Goal: Find specific page/section: Find specific page/section

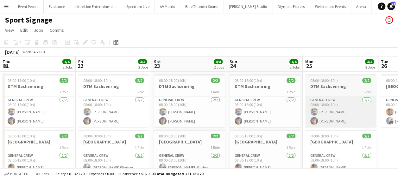
scroll to position [0, 270]
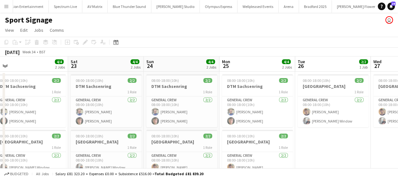
drag, startPoint x: 124, startPoint y: 142, endPoint x: 253, endPoint y: 147, distance: 128.6
click at [313, 154] on app-calendar-viewport "Wed 20 Thu 21 4/4 2 Jobs Fri 22 4/4 2 Jobs Sat 23 4/4 2 Jobs Sun 24 4/4 2 Jobs …" at bounding box center [199, 126] width 398 height 140
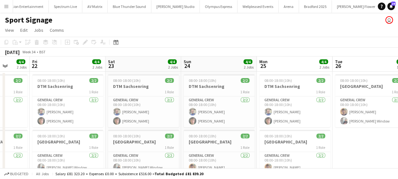
drag, startPoint x: 52, startPoint y: 122, endPoint x: 119, endPoint y: 126, distance: 67.2
click at [259, 126] on app-calendar-viewport "Wed 20 4/4 2 Jobs Thu 21 4/4 2 Jobs Fri 22 4/4 2 Jobs Sat 23 4/4 2 Jobs Sun 24 …" at bounding box center [199, 126] width 398 height 140
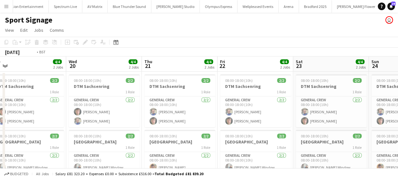
click at [273, 130] on app-calendar-viewport "Sun 17 2/2 1 Job Mon 18 2/2 1 Job Tue 19 4/4 2 Jobs Wed 20 4/4 2 Jobs Thu 21 4/…" at bounding box center [199, 126] width 398 height 140
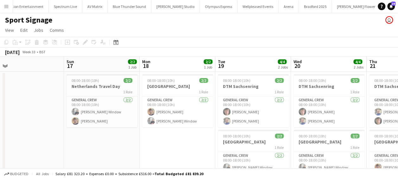
drag, startPoint x: 116, startPoint y: 128, endPoint x: 128, endPoint y: 122, distance: 12.9
click at [314, 131] on app-calendar-viewport "Thu 14 Fri 15 Sat 16 Sun 17 2/2 1 Job Mon 18 2/2 1 Job Tue 19 4/4 2 Jobs Wed 20…" at bounding box center [199, 126] width 398 height 140
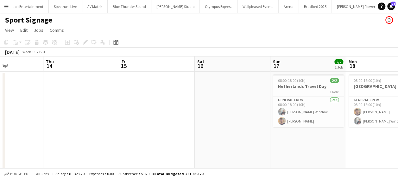
drag, startPoint x: 93, startPoint y: 120, endPoint x: 234, endPoint y: 120, distance: 140.8
click at [234, 120] on app-calendar-viewport "Mon 11 2/2 1 Job Tue 12 Wed 13 Thu 14 Fri 15 Sat 16 Sun 17 2/2 1 Job Mon 18 2/2…" at bounding box center [199, 126] width 398 height 140
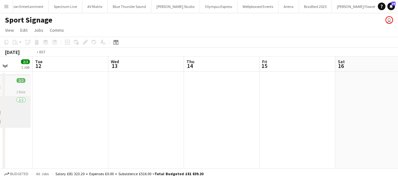
drag, startPoint x: 196, startPoint y: 123, endPoint x: 97, endPoint y: 120, distance: 98.8
click at [317, 127] on app-calendar-viewport "Sat 9 2/2 1 Job Sun 10 2/2 1 Job Mon 11 2/2 1 Job Tue 12 Wed 13 Thu 14 Fri 15 S…" at bounding box center [199, 126] width 398 height 140
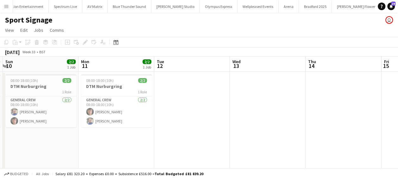
drag, startPoint x: 229, startPoint y: 120, endPoint x: 236, endPoint y: 120, distance: 7.6
click at [256, 120] on app-calendar-viewport "Thu 7 2/2 1 Job Fri 8 2/2 1 Job Sat 9 2/2 1 Job Sun 10 2/2 1 Job Mon 11 2/2 1 J…" at bounding box center [199, 126] width 398 height 140
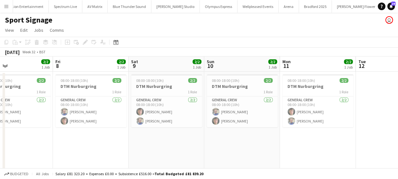
click at [304, 124] on app-calendar-viewport "Mon 4 Tue 5 3/3 2 Jobs Wed 6 3/3 2 Jobs Thu 7 2/2 1 Job Fri 8 2/2 1 Job Sat 9 2…" at bounding box center [199, 126] width 398 height 140
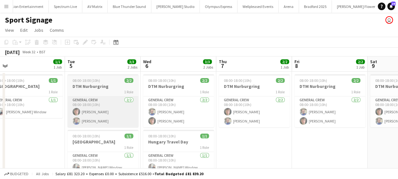
drag, startPoint x: 108, startPoint y: 122, endPoint x: 59, endPoint y: 123, distance: 49.1
click at [221, 123] on app-calendar-viewport "Sat 2 Sun 3 Mon 4 1/1 1 Job Tue 5 3/3 2 Jobs Wed 6 3/3 2 Jobs Thu 7 2/2 1 Job F…" at bounding box center [199, 126] width 398 height 140
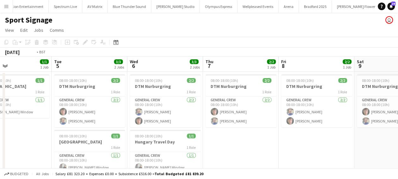
click at [247, 126] on app-calendar-viewport "Sat 2 Sun 3 Mon 4 1/1 1 Job Tue 5 3/3 2 Jobs Wed 6 3/3 2 Jobs Thu 7 2/2 1 Job F…" at bounding box center [199, 126] width 398 height 140
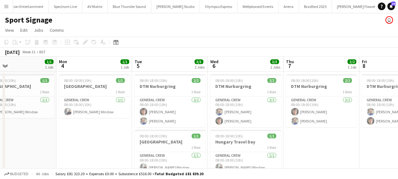
drag, startPoint x: 44, startPoint y: 119, endPoint x: 20, endPoint y: 118, distance: 23.4
click at [23, 119] on app-calendar-viewport "Thu 31 2/2 2 Jobs Fri 1 1/1 1 Job Sat 2 1/1 1 Job Sun 3 1/1 1 Job Mon 4 1/1 1 J…" at bounding box center [199, 126] width 398 height 140
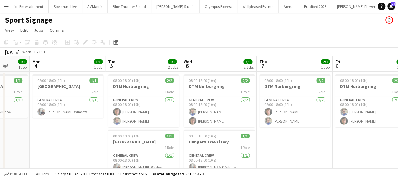
scroll to position [28, 0]
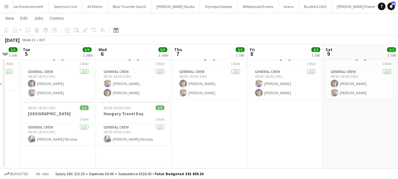
drag, startPoint x: 98, startPoint y: 129, endPoint x: 14, endPoint y: 128, distance: 84.2
click at [13, 128] on app-calendar-viewport "Sat 2 1/1 1 Job Sun 3 1/1 1 Job Mon 4 1/1 1 Job Tue 5 3/3 2 Jobs Wed 6 3/3 2 Jo…" at bounding box center [199, 82] width 398 height 171
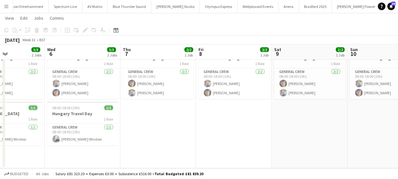
drag, startPoint x: 207, startPoint y: 129, endPoint x: 152, endPoint y: 129, distance: 55.1
click at [152, 129] on app-calendar-viewport "Sat 2 1/1 1 Job Sun 3 1/1 1 Job Mon 4 1/1 1 Job Tue 5 3/3 2 Jobs Wed 6 3/3 2 Jo…" at bounding box center [199, 82] width 398 height 171
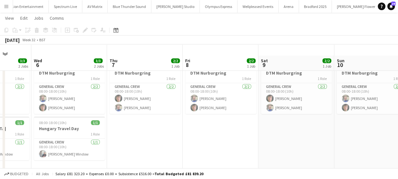
scroll to position [0, 0]
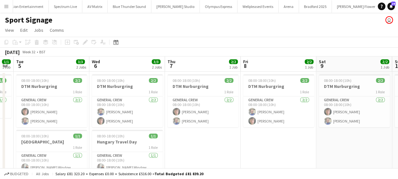
click at [103, 133] on app-calendar-viewport "Sat 2 1/1 1 Job Sun 3 1/1 1 Job Mon 4 1/1 1 Job Tue 5 3/3 2 Jobs Wed 6 3/3 2 Jo…" at bounding box center [199, 126] width 398 height 140
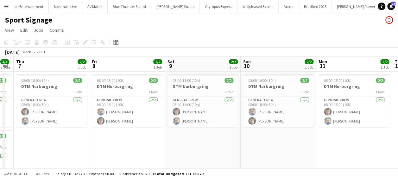
click at [95, 132] on app-calendar-viewport "Mon 4 1/1 1 Job Tue 5 3/3 2 Jobs Wed 6 3/3 2 Jobs Thu 7 2/2 1 Job Fri 8 2/2 1 J…" at bounding box center [199, 126] width 398 height 140
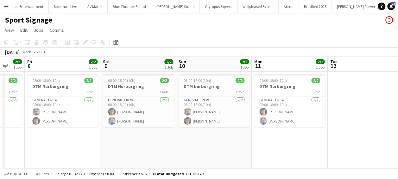
drag, startPoint x: 131, startPoint y: 132, endPoint x: 103, endPoint y: 131, distance: 27.6
click at [87, 131] on app-calendar-viewport "Mon 4 1/1 1 Job Tue 5 3/3 2 Jobs Wed 6 3/3 2 Jobs Thu 7 2/2 1 Job Fri 8 2/2 1 J…" at bounding box center [199, 126] width 398 height 140
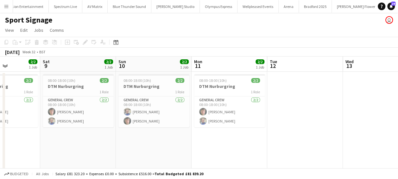
drag, startPoint x: 112, startPoint y: 132, endPoint x: 82, endPoint y: 131, distance: 30.1
click at [82, 131] on app-calendar-viewport "Wed 6 3/3 2 Jobs Thu 7 2/2 1 Job Fri 8 2/2 1 Job Sat 9 2/2 1 Job Sun 10 2/2 1 J…" at bounding box center [199, 126] width 398 height 140
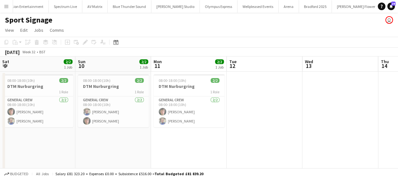
drag, startPoint x: 86, startPoint y: 154, endPoint x: 217, endPoint y: 150, distance: 131.1
click at [217, 150] on app-calendar-viewport "Wed 6 3/3 2 Jobs Thu 7 2/2 1 Job Fri 8 2/2 1 Job Sat 9 2/2 1 Job Sun 10 2/2 1 J…" at bounding box center [199, 126] width 398 height 140
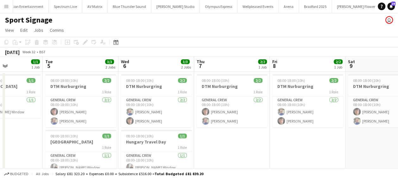
drag, startPoint x: 45, startPoint y: 144, endPoint x: 211, endPoint y: 144, distance: 166.2
click at [211, 144] on app-calendar-viewport "Sun 3 1/1 1 Job Mon 4 1/1 1 Job Tue 5 3/3 2 Jobs Wed 6 3/3 2 Jobs Thu 7 2/2 1 J…" at bounding box center [199, 126] width 398 height 140
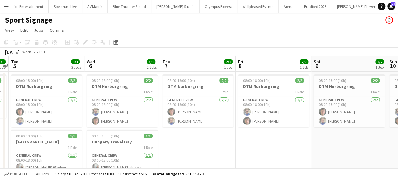
drag, startPoint x: 150, startPoint y: 144, endPoint x: 165, endPoint y: 144, distance: 14.6
click at [165, 144] on app-calendar-viewport "Sun 3 1/1 1 Job Mon 4 1/1 1 Job Tue 5 3/3 2 Jobs Wed 6 3/3 2 Jobs Thu 7 2/2 1 J…" at bounding box center [199, 126] width 398 height 140
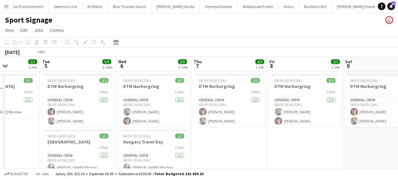
drag, startPoint x: 107, startPoint y: 144, endPoint x: 214, endPoint y: 143, distance: 107.3
click at [214, 143] on app-calendar-viewport "Sat 2 1/1 1 Job Sun 3 1/1 1 Job Mon 4 1/1 1 Job Tue 5 3/3 2 Jobs Wed 6 3/3 2 Jo…" at bounding box center [199, 126] width 398 height 140
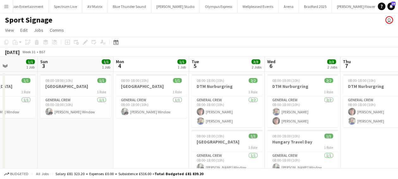
drag, startPoint x: 140, startPoint y: 145, endPoint x: 213, endPoint y: 145, distance: 73.7
click at [213, 145] on app-calendar-viewport "Thu 31 2/2 2 Jobs Fri 1 1/1 1 Job Sat 2 1/1 1 Job Sun 3 1/1 1 Job Mon 4 1/1 1 J…" at bounding box center [199, 126] width 398 height 140
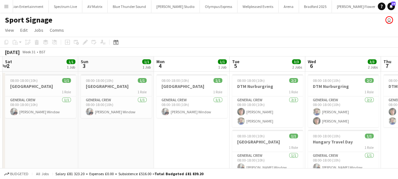
drag, startPoint x: 60, startPoint y: 141, endPoint x: 166, endPoint y: 141, distance: 105.1
click at [166, 141] on app-calendar-viewport "Thu 31 2/2 2 Jobs Fri 1 1/1 1 Job Sat 2 1/1 1 Job Sun 3 1/1 1 Job Mon 4 1/1 1 J…" at bounding box center [199, 126] width 398 height 140
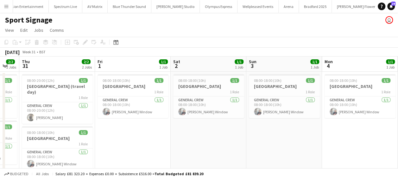
drag, startPoint x: 137, startPoint y: 141, endPoint x: 237, endPoint y: 141, distance: 100.0
click at [237, 141] on app-calendar-viewport "Tue 29 Wed 30 2/2 2 Jobs Thu 31 2/2 2 Jobs Fri 1 1/1 1 Job Sat 2 1/1 1 Job Sun …" at bounding box center [199, 126] width 398 height 140
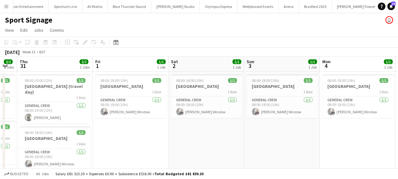
drag, startPoint x: 163, startPoint y: 144, endPoint x: 236, endPoint y: 144, distance: 73.4
click at [236, 144] on app-calendar-viewport "Tue 29 2/2 2 Jobs Wed 30 2/2 2 Jobs Thu 31 2/2 2 Jobs Fri 1 1/1 1 Job Sat 2 1/1…" at bounding box center [199, 126] width 398 height 140
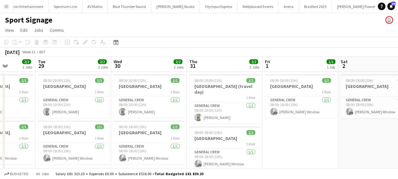
drag, startPoint x: 191, startPoint y: 147, endPoint x: 270, endPoint y: 147, distance: 78.5
click at [285, 147] on app-calendar-viewport "Sun 27 Mon 28 2/2 2 Jobs Tue 29 2/2 2 Jobs Wed 30 2/2 2 Jobs Thu 31 2/2 2 Jobs …" at bounding box center [199, 126] width 398 height 140
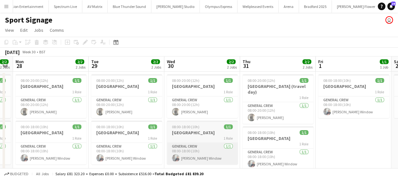
drag, startPoint x: 162, startPoint y: 147, endPoint x: 193, endPoint y: 150, distance: 30.8
click at [220, 148] on app-calendar-viewport "Sat 26 2/2 2 Jobs Sun 27 2/2 2 Jobs Mon 28 2/2 2 Jobs Tue 29 2/2 2 Jobs Wed 30 …" at bounding box center [199, 126] width 398 height 140
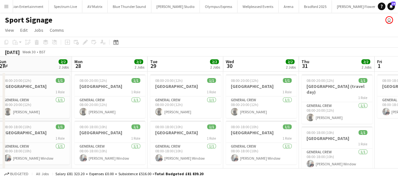
drag, startPoint x: 177, startPoint y: 150, endPoint x: 233, endPoint y: 149, distance: 56.0
click at [233, 149] on app-calendar-viewport "Fri 25 2/2 2 Jobs Sat 26 2/2 2 Jobs Sun 27 2/2 2 Jobs Mon 28 2/2 2 Jobs Tue 29 …" at bounding box center [199, 126] width 398 height 140
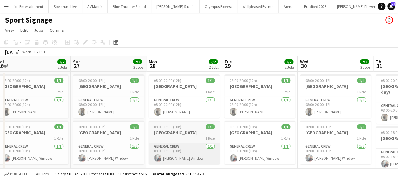
drag, startPoint x: 167, startPoint y: 151, endPoint x: 192, endPoint y: 151, distance: 25.0
click at [241, 151] on app-calendar-viewport "Thu 24 2/2 2 Jobs Fri 25 2/2 2 Jobs Sat 26 2/2 2 Jobs Sun 27 2/2 2 Jobs Mon 28 …" at bounding box center [199, 126] width 398 height 140
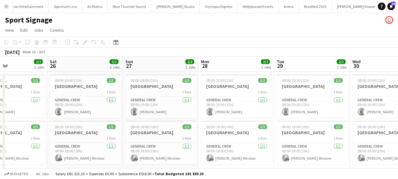
drag, startPoint x: 192, startPoint y: 151, endPoint x: 245, endPoint y: 151, distance: 52.9
click at [245, 151] on app-calendar-viewport "Wed 23 2/2 2 Jobs Thu 24 2/2 2 Jobs Fri 25 2/2 2 Jobs Sat 26 2/2 2 Jobs Sun 27 …" at bounding box center [199, 126] width 398 height 140
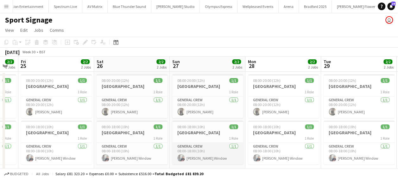
drag, startPoint x: 214, startPoint y: 150, endPoint x: 230, endPoint y: 151, distance: 15.8
click at [238, 150] on app-calendar-viewport "Wed 23 2/2 2 Jobs Thu 24 2/2 2 Jobs Fri 25 2/2 2 Jobs Sat 26 2/2 2 Jobs Sun 27 …" at bounding box center [199, 126] width 398 height 140
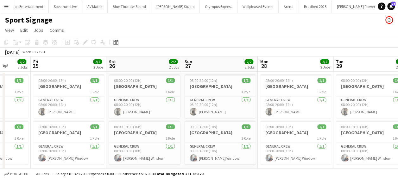
drag, startPoint x: 214, startPoint y: 149, endPoint x: 227, endPoint y: 149, distance: 13.6
click at [227, 149] on app-calendar-viewport "Tue 22 2/2 2 Jobs Wed 23 2/2 2 Jobs Thu 24 2/2 2 Jobs Fri 25 2/2 2 Jobs Sat 26 …" at bounding box center [199, 126] width 398 height 140
click at [237, 149] on app-calendar-viewport "Mon 21 2/2 2 Jobs Tue 22 2/2 2 Jobs Wed 23 2/2 2 Jobs Thu 24 2/2 2 Jobs Fri 25 …" at bounding box center [199, 126] width 398 height 140
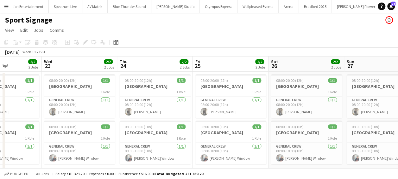
drag, startPoint x: 149, startPoint y: 149, endPoint x: 156, endPoint y: 149, distance: 6.3
click at [156, 149] on app-calendar-viewport "Sun 20 2/2 2 Jobs Mon 21 2/2 2 Jobs Tue 22 2/2 2 Jobs Wed 23 2/2 2 Jobs Thu 24 …" at bounding box center [199, 126] width 398 height 140
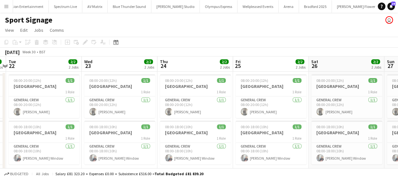
drag, startPoint x: 81, startPoint y: 149, endPoint x: 153, endPoint y: 148, distance: 71.5
click at [153, 148] on app-calendar-viewport "Sun 20 2/2 2 Jobs Mon 21 2/2 2 Jobs Tue 22 2/2 2 Jobs Wed 23 2/2 2 Jobs Thu 24 …" at bounding box center [199, 126] width 398 height 140
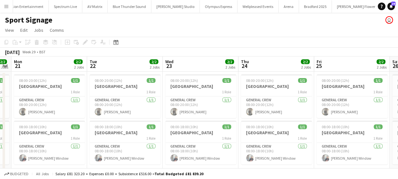
drag, startPoint x: 117, startPoint y: 149, endPoint x: 173, endPoint y: 147, distance: 56.0
click at [173, 147] on app-calendar-viewport "Sat 19 1/1 1 Job Sun 20 2/2 2 Jobs Mon 21 2/2 2 Jobs Tue 22 2/2 2 Jobs Wed 23 2…" at bounding box center [199, 126] width 398 height 140
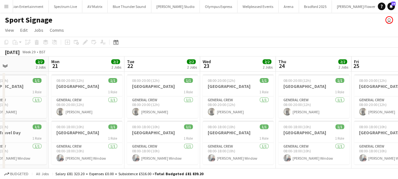
drag, startPoint x: 75, startPoint y: 146, endPoint x: 132, endPoint y: 145, distance: 57.0
click at [132, 145] on app-calendar-viewport "Fri 18 Sat 19 1/1 1 Job Sun 20 2/2 2 Jobs Mon 21 2/2 2 Jobs Tue 22 2/2 2 Jobs W…" at bounding box center [199, 126] width 398 height 140
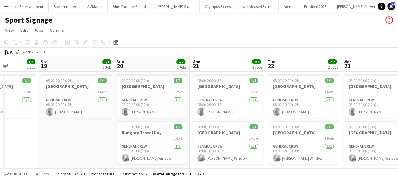
drag, startPoint x: 100, startPoint y: 145, endPoint x: 139, endPoint y: 145, distance: 39.2
click at [139, 145] on app-calendar-viewport "Wed 16 Thu 17 1/1 1 Job Fri 18 1/1 1 Job Sat 19 1/1 1 Job Sun 20 2/2 2 Jobs Mon…" at bounding box center [199, 126] width 398 height 140
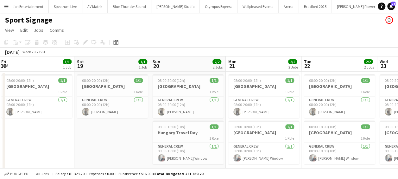
drag, startPoint x: 101, startPoint y: 145, endPoint x: 137, endPoint y: 145, distance: 36.4
click at [137, 145] on app-calendar-viewport "Wed 16 1/1 1 Job Thu 17 1/1 1 Job Fri 18 1/1 1 Job Sat 19 1/1 1 Job Sun 20 2/2 …" at bounding box center [199, 126] width 398 height 140
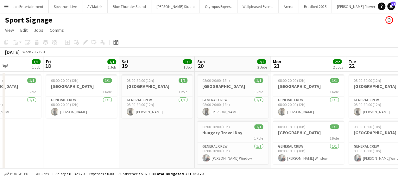
drag, startPoint x: 131, startPoint y: 144, endPoint x: 152, endPoint y: 144, distance: 20.9
click at [152, 144] on app-calendar-viewport "Tue 15 3/3 2 Jobs Wed 16 1/1 1 Job Thu 17 1/1 1 Job Fri 18 1/1 1 Job Sat 19 1/1…" at bounding box center [199, 126] width 398 height 140
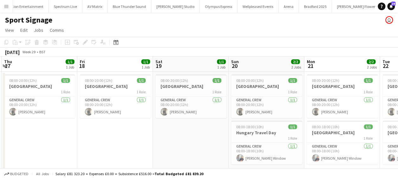
drag, startPoint x: 110, startPoint y: 145, endPoint x: 152, endPoint y: 145, distance: 41.1
click at [152, 145] on app-calendar-viewport "Tue 15 3/3 2 Jobs Wed 16 1/1 1 Job Thu 17 1/1 1 Job Fri 18 1/1 1 Job Sat 19 1/1…" at bounding box center [199, 126] width 398 height 140
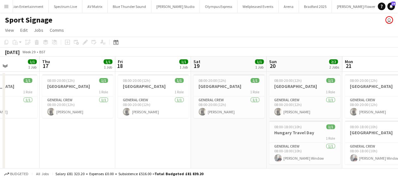
drag, startPoint x: 99, startPoint y: 157, endPoint x: 134, endPoint y: 156, distance: 34.5
click at [125, 157] on app-calendar-viewport "Mon 14 Tue 15 3/3 2 Jobs Wed 16 1/1 1 Job Thu 17 1/1 1 Job Fri 18 1/1 1 Job Sat…" at bounding box center [199, 126] width 398 height 140
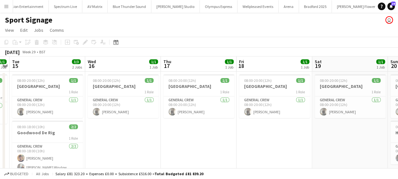
drag, startPoint x: 213, startPoint y: 148, endPoint x: 188, endPoint y: 153, distance: 25.1
click at [218, 147] on app-calendar-viewport "Sun 13 Mon 14 1/1 1 Job Tue 15 3/3 2 Jobs Wed 16 1/1 1 Job Thu 17 1/1 1 Job Fri…" at bounding box center [199, 126] width 398 height 140
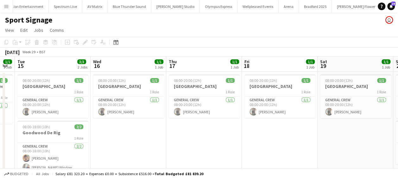
drag, startPoint x: 137, startPoint y: 148, endPoint x: 196, endPoint y: 145, distance: 58.9
click at [127, 149] on app-calendar-viewport "Sun 13 Mon 14 1/1 1 Job Tue 15 3/3 2 Jobs Wed 16 1/1 1 Job Thu 17 1/1 1 Job Fri…" at bounding box center [199, 126] width 398 height 140
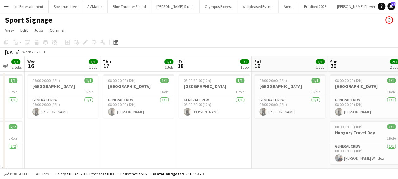
drag, startPoint x: 42, startPoint y: 142, endPoint x: 235, endPoint y: 139, distance: 193.4
click at [29, 141] on app-calendar-viewport "Sun 13 Mon 14 1/1 1 Job Tue 15 3/3 2 Jobs Wed 16 1/1 1 Job Thu 17 1/1 1 Job Fri…" at bounding box center [199, 126] width 398 height 140
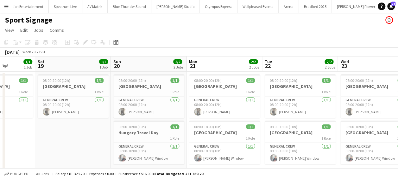
click at [64, 137] on app-calendar-viewport "Tue 15 3/3 2 Jobs Wed 16 1/1 1 Job Thu 17 1/1 1 Job Fri 18 1/1 1 Job Sat 19 1/1…" at bounding box center [199, 126] width 398 height 140
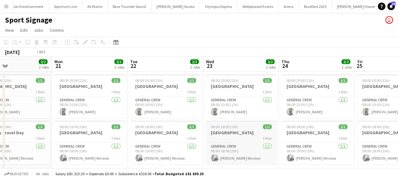
drag, startPoint x: 171, startPoint y: 136, endPoint x: 87, endPoint y: 135, distance: 83.9
click at [38, 135] on app-calendar-viewport "Thu 17 1/1 1 Job Fri 18 1/1 1 Job Sat 19 1/1 1 Job Sun 20 2/2 2 Jobs Mon 21 2/2…" at bounding box center [199, 126] width 398 height 140
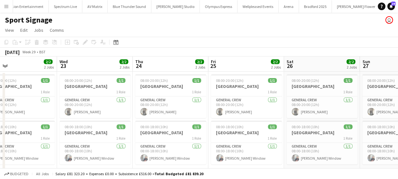
click at [70, 134] on app-calendar-viewport "Sat 19 1/1 1 Job Sun 20 2/2 2 Jobs Mon 21 2/2 2 Jobs Tue 22 2/2 2 Jobs Wed 23 2…" at bounding box center [199, 126] width 398 height 140
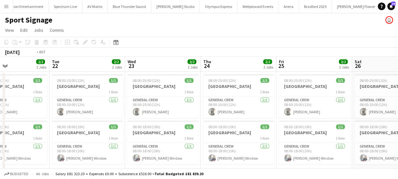
click at [285, 129] on app-calendar-viewport "Sat 19 1/1 1 Job Sun 20 2/2 2 Jobs Mon 21 2/2 2 Jobs Tue 22 2/2 2 Jobs Wed 23 2…" at bounding box center [199, 126] width 398 height 140
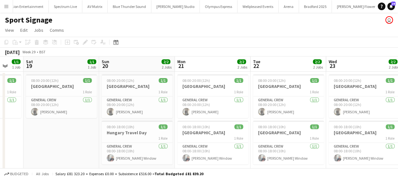
scroll to position [0, 133]
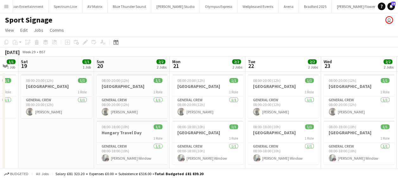
click at [362, 127] on app-calendar-viewport "Thu 17 1/1 1 Job Fri 18 1/1 1 Job Sat 19 1/1 1 Job Sun 20 2/2 2 Jobs Mon 21 2/2…" at bounding box center [199, 126] width 398 height 140
drag, startPoint x: 153, startPoint y: 137, endPoint x: 112, endPoint y: 138, distance: 40.8
click at [112, 139] on app-calendar-viewport "Thu 17 1/1 1 Job Fri 18 1/1 1 Job Sat 19 1/1 1 Job Sun 20 2/2 2 Jobs Mon 21 2/2…" at bounding box center [199, 126] width 398 height 140
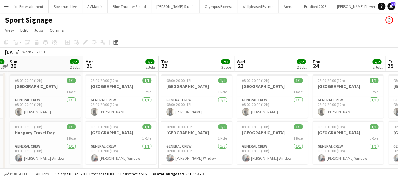
click at [121, 136] on app-calendar-viewport "Thu 17 1/1 1 Job Fri 18 1/1 1 Job Sat 19 1/1 1 Job Sun 20 2/2 2 Jobs Mon 21 2/2…" at bounding box center [199, 126] width 398 height 140
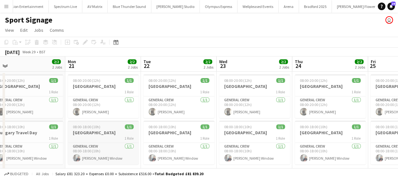
drag, startPoint x: 120, startPoint y: 139, endPoint x: 111, endPoint y: 138, distance: 9.6
click at [91, 140] on app-calendar-viewport "Thu 17 1/1 1 Job Fri 18 1/1 1 Job Sat 19 1/1 1 Job Sun 20 2/2 2 Jobs Mon 21 2/2…" at bounding box center [199, 126] width 398 height 140
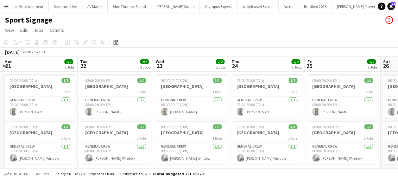
drag, startPoint x: 139, startPoint y: 139, endPoint x: 98, endPoint y: 139, distance: 40.8
click at [98, 139] on app-calendar-viewport "Thu 17 1/1 1 Job Fri 18 1/1 1 Job Sat 19 1/1 1 Job Sun 20 2/2 2 Jobs Mon 21 2/2…" at bounding box center [199, 126] width 398 height 140
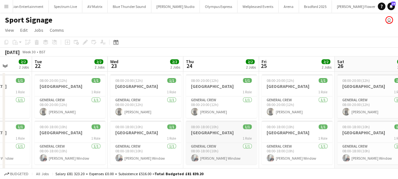
click at [131, 138] on app-calendar-viewport "Sat 19 1/1 1 Job Sun 20 2/2 2 Jobs Mon 21 2/2 2 Jobs Tue 22 2/2 2 Jobs Wed 23 2…" at bounding box center [199, 126] width 398 height 140
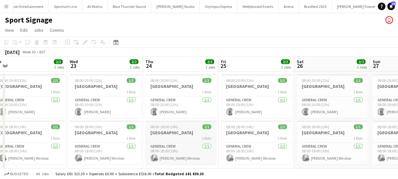
drag, startPoint x: 199, startPoint y: 136, endPoint x: 153, endPoint y: 137, distance: 46.2
click at [141, 138] on app-calendar-viewport "Sat 19 1/1 1 Job Sun 20 2/2 2 Jobs Mon 21 2/2 2 Jobs Tue 22 2/2 2 Jobs Wed 23 2…" at bounding box center [199, 126] width 398 height 140
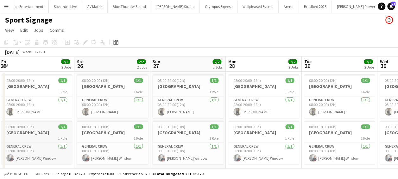
drag, startPoint x: 208, startPoint y: 137, endPoint x: 152, endPoint y: 139, distance: 56.4
click at [150, 139] on app-calendar-viewport "Mon 21 2/2 2 Jobs Tue 22 2/2 2 Jobs Wed 23 2/2 2 Jobs Thu 24 2/2 2 Jobs Fri 25 …" at bounding box center [199, 126] width 398 height 140
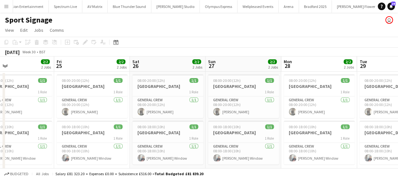
drag, startPoint x: 201, startPoint y: 138, endPoint x: 144, endPoint y: 139, distance: 57.0
click at [145, 139] on app-calendar-viewport "Mon 21 2/2 2 Jobs Tue 22 2/2 2 Jobs Wed 23 2/2 2 Jobs Thu 24 2/2 2 Jobs Fri 25 …" at bounding box center [199, 126] width 398 height 140
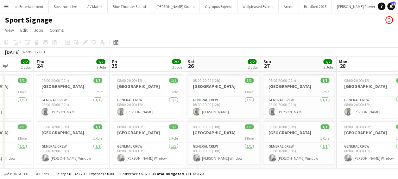
drag, startPoint x: 209, startPoint y: 138, endPoint x: 131, endPoint y: 138, distance: 77.5
click at [131, 138] on app-calendar-viewport "Mon 21 2/2 2 Jobs Tue 22 2/2 2 Jobs Wed 23 2/2 2 Jobs Thu 24 2/2 2 Jobs Fri 25 …" at bounding box center [199, 126] width 398 height 140
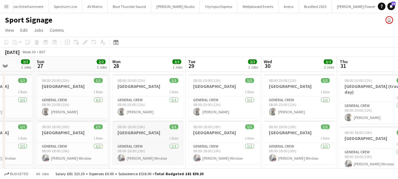
drag, startPoint x: 198, startPoint y: 137, endPoint x: 137, endPoint y: 137, distance: 60.1
click at [135, 137] on app-calendar-viewport "Wed 23 2/2 2 Jobs Thu 24 2/2 2 Jobs Fri 25 2/2 2 Jobs Sat 26 2/2 2 Jobs Sun 27 …" at bounding box center [199, 126] width 398 height 140
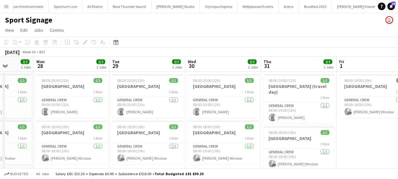
drag, startPoint x: 220, startPoint y: 136, endPoint x: 141, endPoint y: 137, distance: 79.1
click at [141, 137] on app-calendar-viewport "Fri 25 2/2 2 Jobs Sat 26 2/2 2 Jobs Sun 27 2/2 2 Jobs Mon 28 2/2 2 Jobs Tue 29 …" at bounding box center [199, 126] width 398 height 140
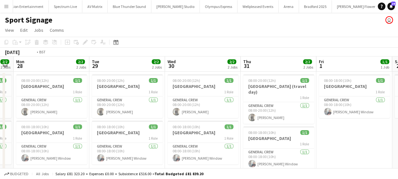
drag, startPoint x: 215, startPoint y: 136, endPoint x: 158, endPoint y: 136, distance: 56.3
click at [161, 136] on app-calendar-viewport "Fri 25 2/2 2 Jobs Sat 26 2/2 2 Jobs Sun 27 2/2 2 Jobs Mon 28 2/2 2 Jobs Tue 29 …" at bounding box center [199, 126] width 398 height 140
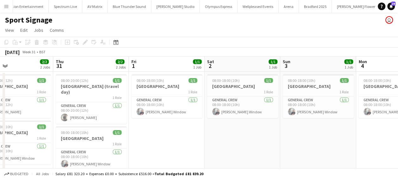
drag, startPoint x: 183, startPoint y: 135, endPoint x: 73, endPoint y: 134, distance: 109.8
click at [73, 134] on app-calendar-viewport "Sun 27 2/2 2 Jobs Mon 28 2/2 2 Jobs Tue 29 2/2 2 Jobs Wed 30 2/2 2 Jobs Thu 31 …" at bounding box center [199, 126] width 398 height 140
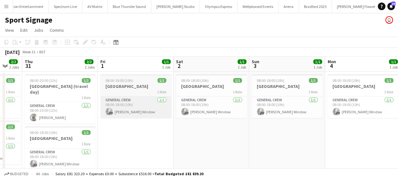
drag, startPoint x: 146, startPoint y: 104, endPoint x: 88, endPoint y: 111, distance: 58.3
click at [88, 111] on app-calendar-viewport "Sun 27 2/2 2 Jobs Mon 28 2/2 2 Jobs Tue 29 2/2 2 Jobs Wed 30 2/2 2 Jobs Thu 31 …" at bounding box center [199, 126] width 398 height 140
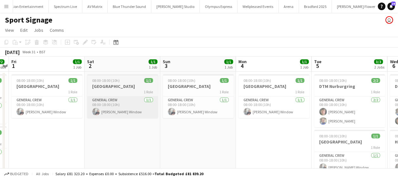
drag, startPoint x: 160, startPoint y: 99, endPoint x: 96, endPoint y: 108, distance: 64.8
click at [88, 108] on app-calendar-viewport "Tue 29 2/2 2 Jobs Wed 30 2/2 2 Jobs Thu 31 2/2 2 Jobs Fri 1 1/1 1 Job Sat 2 1/1…" at bounding box center [199, 126] width 398 height 140
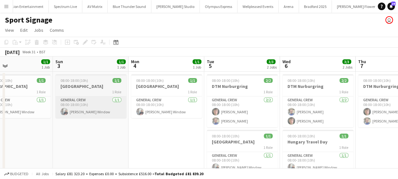
drag, startPoint x: 92, startPoint y: 106, endPoint x: 109, endPoint y: 105, distance: 16.5
click at [93, 106] on app-calendar-viewport "Thu 31 2/2 2 Jobs Fri 1 1/1 1 Job Sat 2 1/1 1 Job Sun 3 1/1 1 Job Mon 4 1/1 1 J…" at bounding box center [199, 126] width 398 height 140
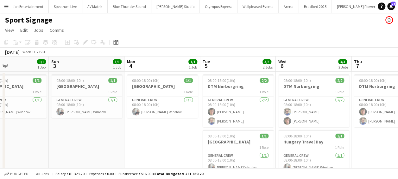
scroll to position [0, 215]
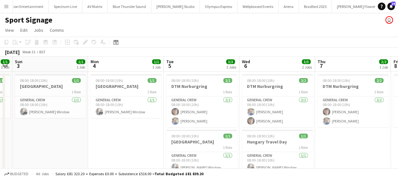
drag, startPoint x: 169, startPoint y: 101, endPoint x: 133, endPoint y: 103, distance: 36.4
click at [133, 103] on app-calendar-viewport "Thu 31 2/2 2 Jobs Fri 1 1/1 1 Job Sat 2 1/1 1 Job Sun 3 1/1 1 Job Mon 4 1/1 1 J…" at bounding box center [199, 126] width 398 height 140
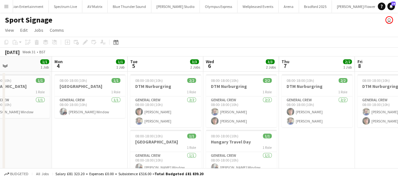
drag, startPoint x: 198, startPoint y: 147, endPoint x: 164, endPoint y: 146, distance: 33.3
click at [163, 146] on app-calendar-viewport "Thu 31 2/2 2 Jobs Fri 1 1/1 1 Job Sat 2 1/1 1 Job Sun 3 1/1 1 Job Mon 4 1/1 1 J…" at bounding box center [199, 126] width 398 height 140
